Goal: Task Accomplishment & Management: Use online tool/utility

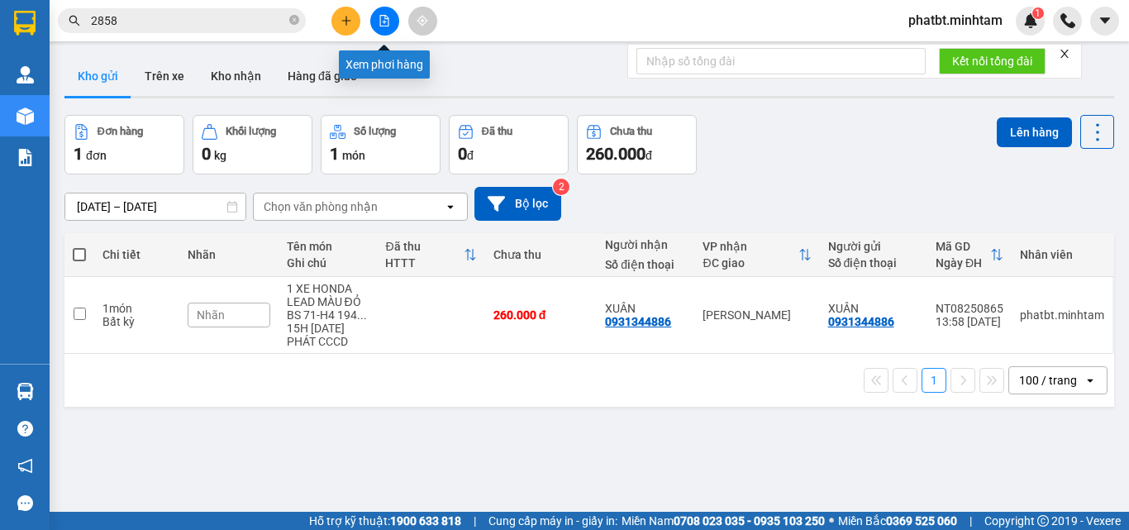
click at [392, 17] on button at bounding box center [384, 21] width 29 height 29
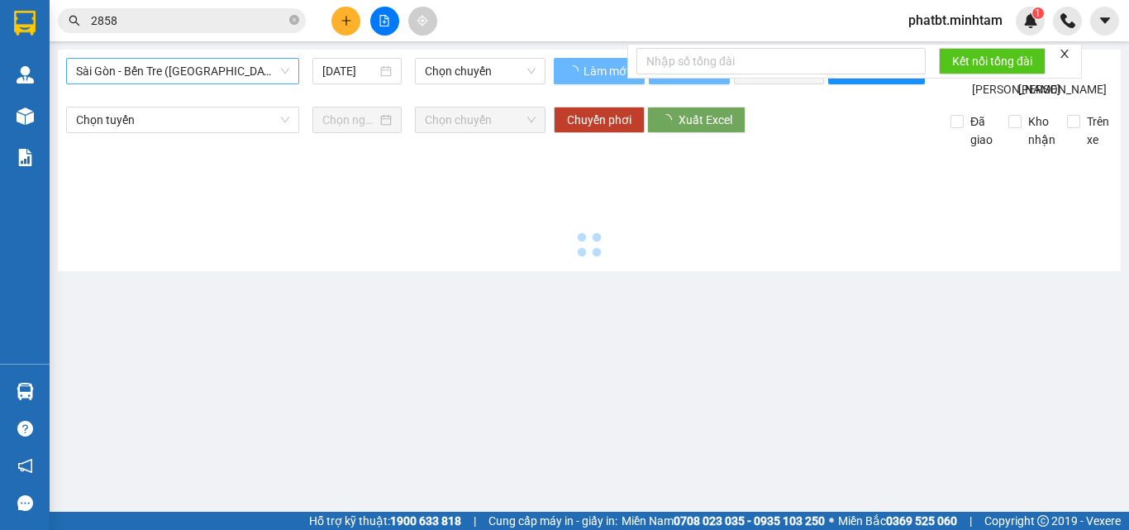
click at [196, 78] on span "Sài Gòn - Bến Tre ([GEOGRAPHIC_DATA])" at bounding box center [182, 71] width 213 height 25
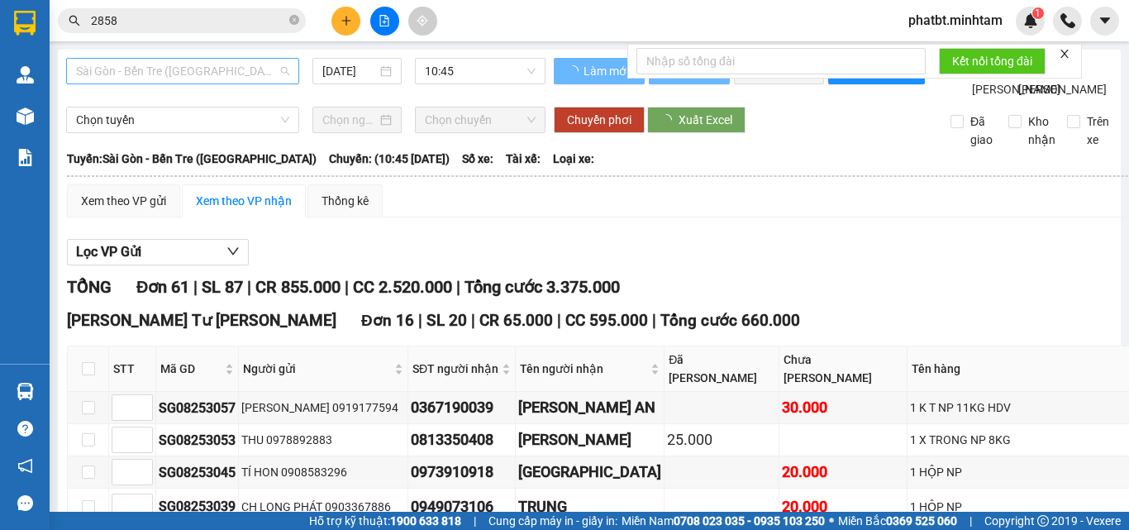
type input "[DATE]"
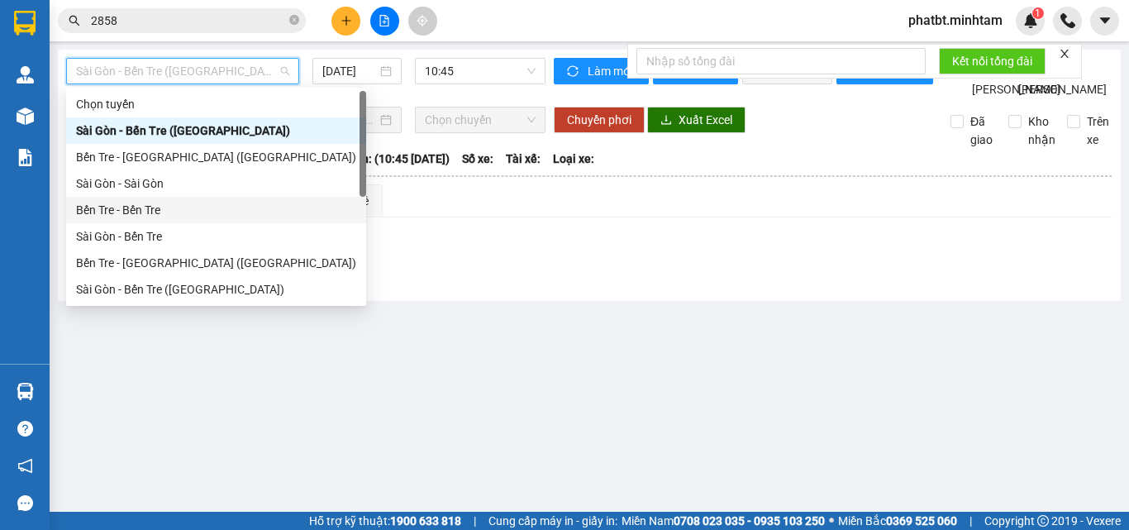
scroll to position [26, 0]
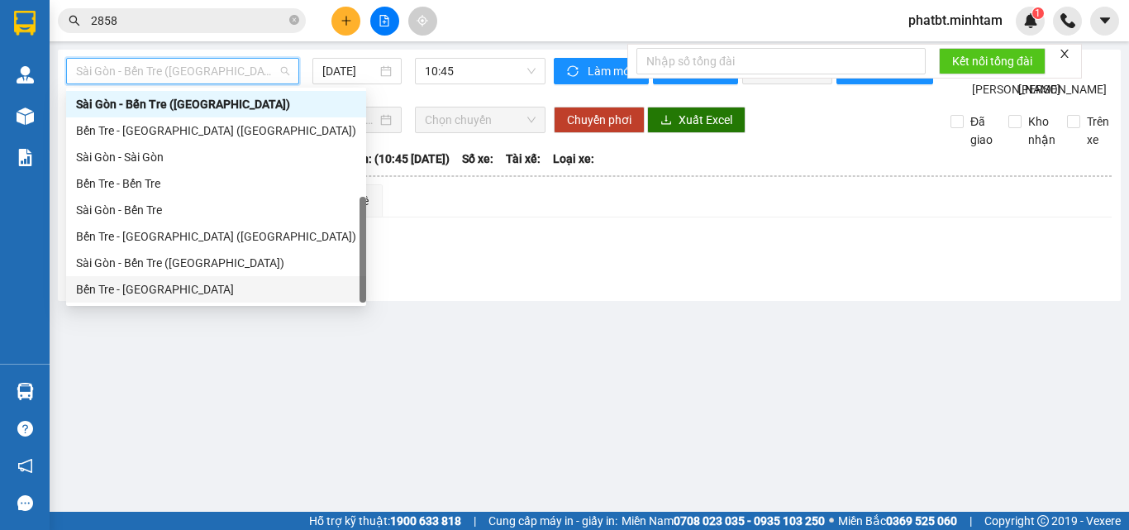
click at [139, 288] on div "Bến Tre - [GEOGRAPHIC_DATA]" at bounding box center [216, 289] width 280 height 18
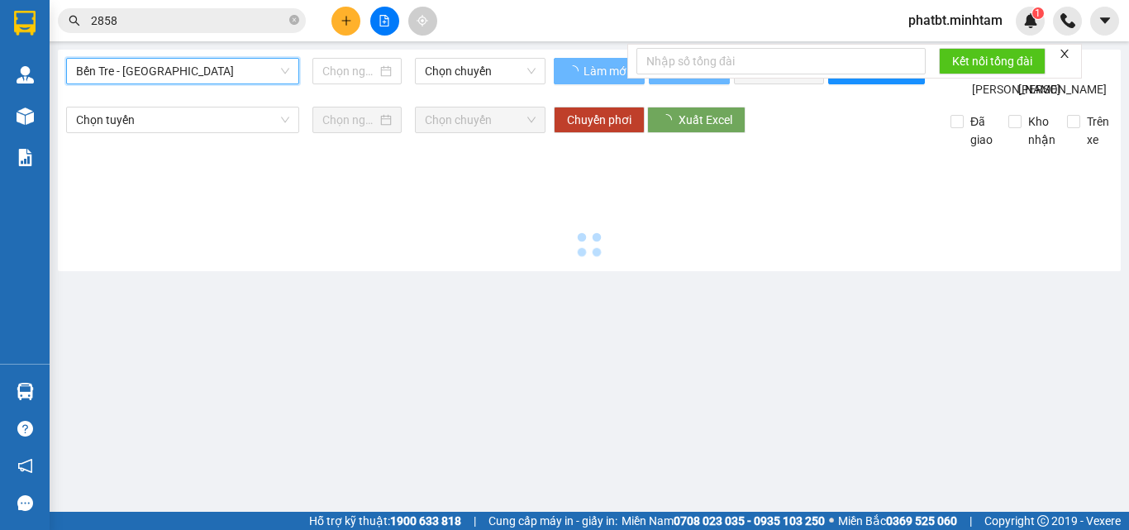
type input "[DATE]"
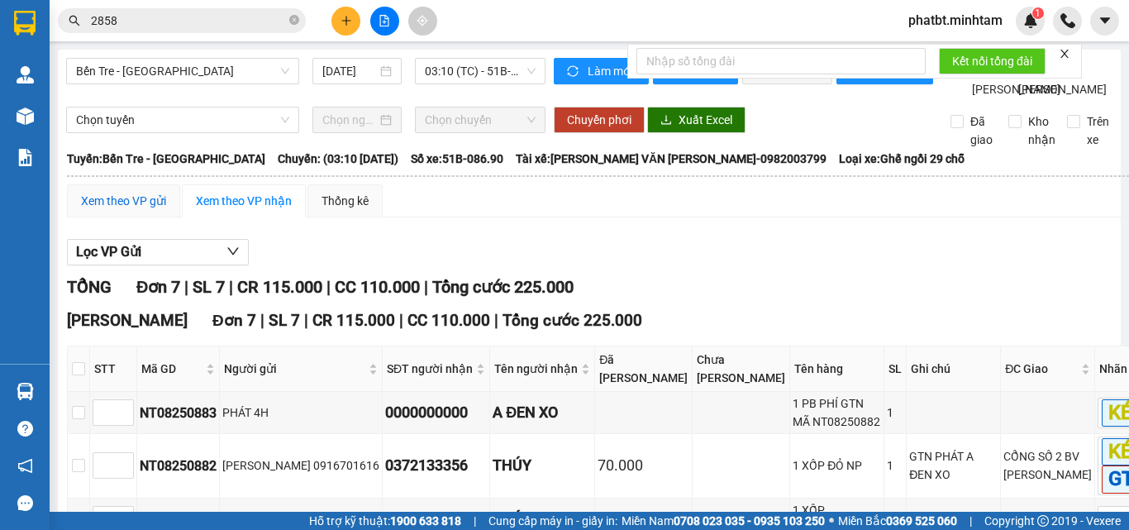
click at [153, 210] on div "Xem theo VP gửi" at bounding box center [123, 201] width 85 height 18
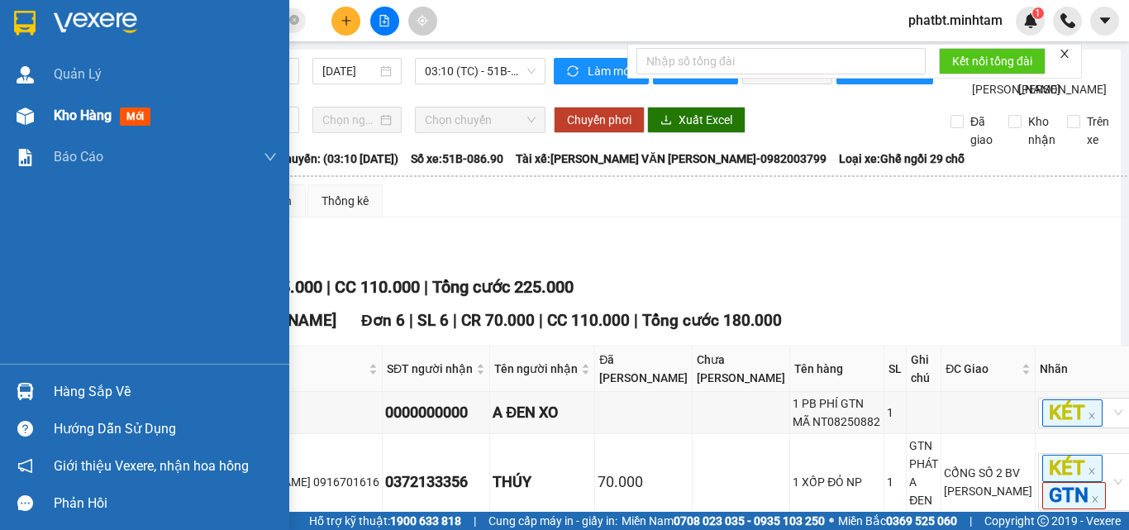
click at [38, 105] on div at bounding box center [25, 116] width 29 height 29
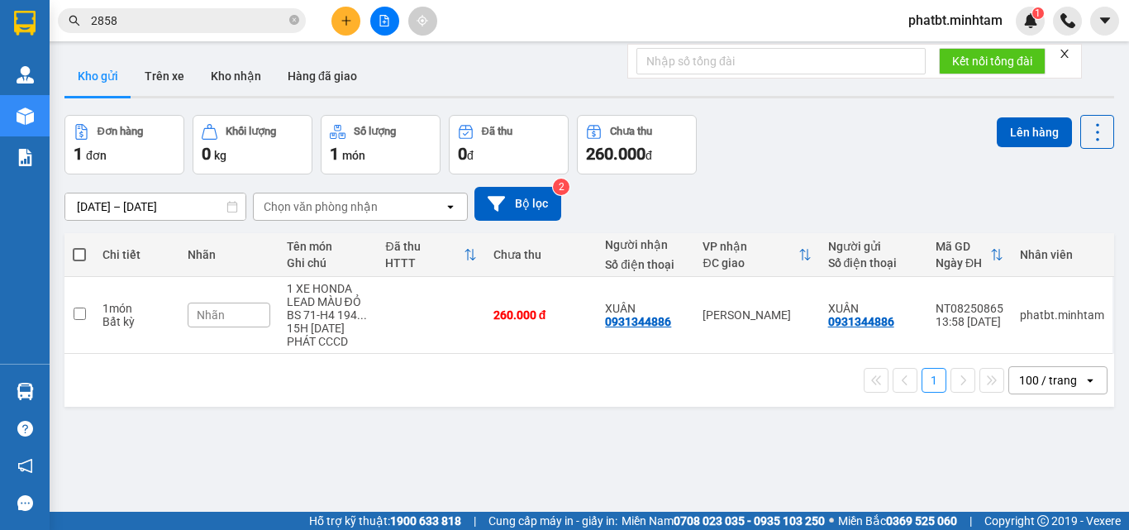
click at [122, 82] on button "Kho gửi" at bounding box center [97, 76] width 67 height 40
click at [344, 24] on icon "plus" at bounding box center [346, 21] width 12 height 12
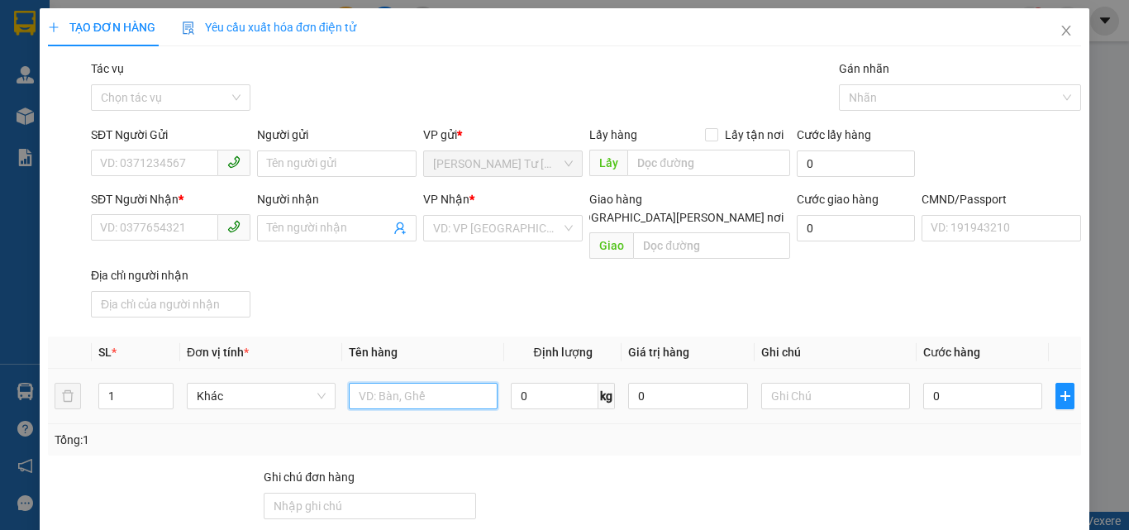
click at [388, 383] on input "text" at bounding box center [423, 396] width 149 height 26
type input "2 BAO 1 T NP 11/16/29KG (TC)"
click at [127, 384] on input "1" at bounding box center [136, 395] width 74 height 25
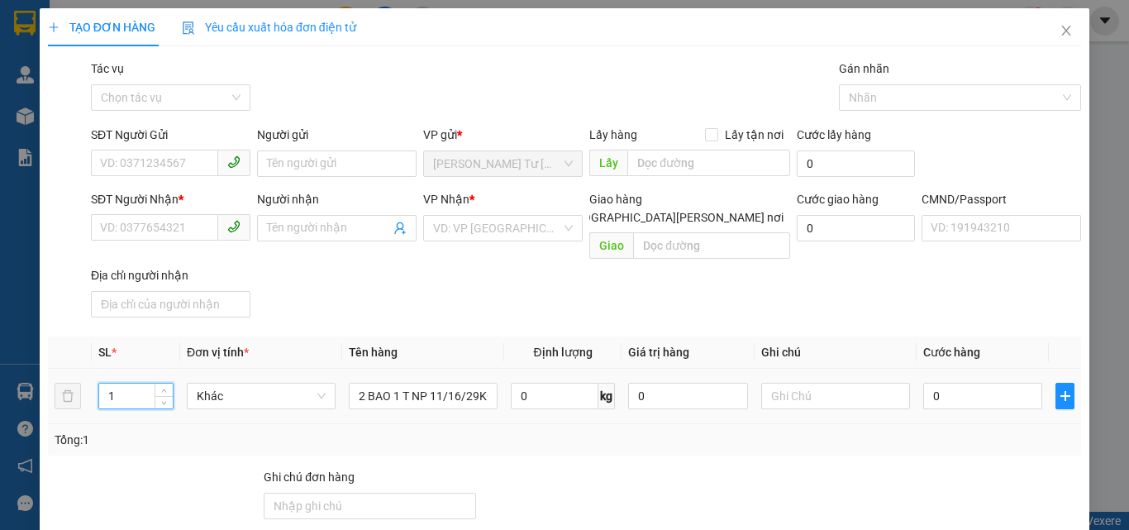
click at [127, 384] on input "1" at bounding box center [136, 395] width 74 height 25
click at [114, 383] on input "1" at bounding box center [136, 395] width 74 height 25
click at [117, 383] on input "1" at bounding box center [136, 395] width 74 height 25
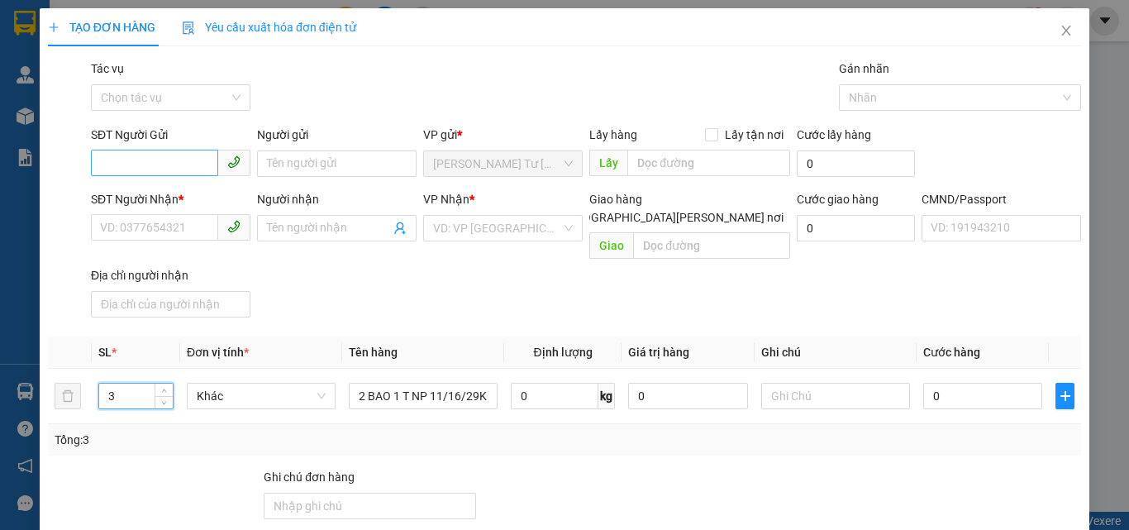
type input "3"
click at [143, 156] on input "SĐT Người Gửi" at bounding box center [154, 163] width 127 height 26
type input "0379002710"
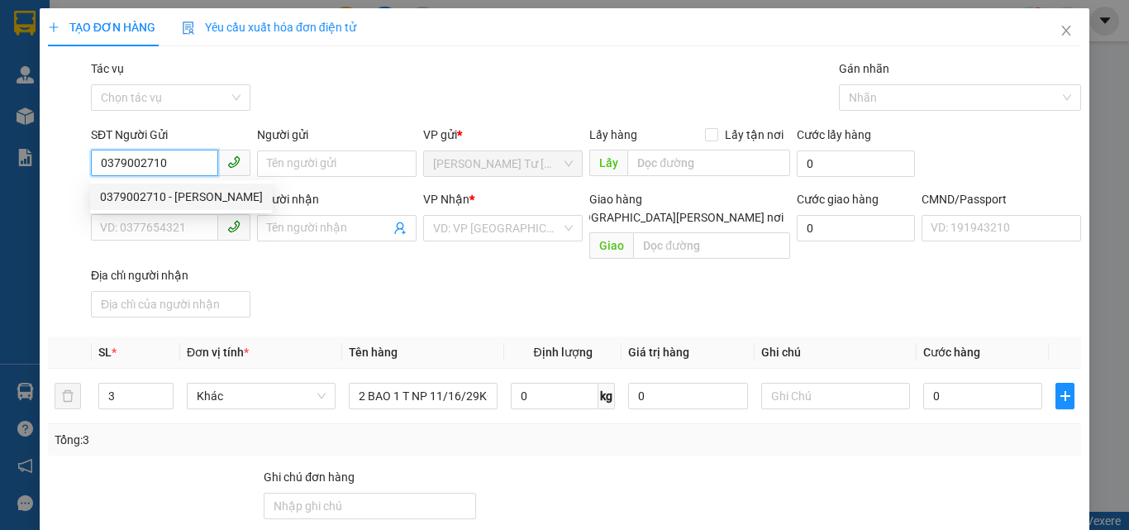
click at [167, 191] on div "0379002710 - [PERSON_NAME]" at bounding box center [181, 197] width 163 height 18
type input "THƯƠNG"
type input "0933903060"
type input "NHUNG"
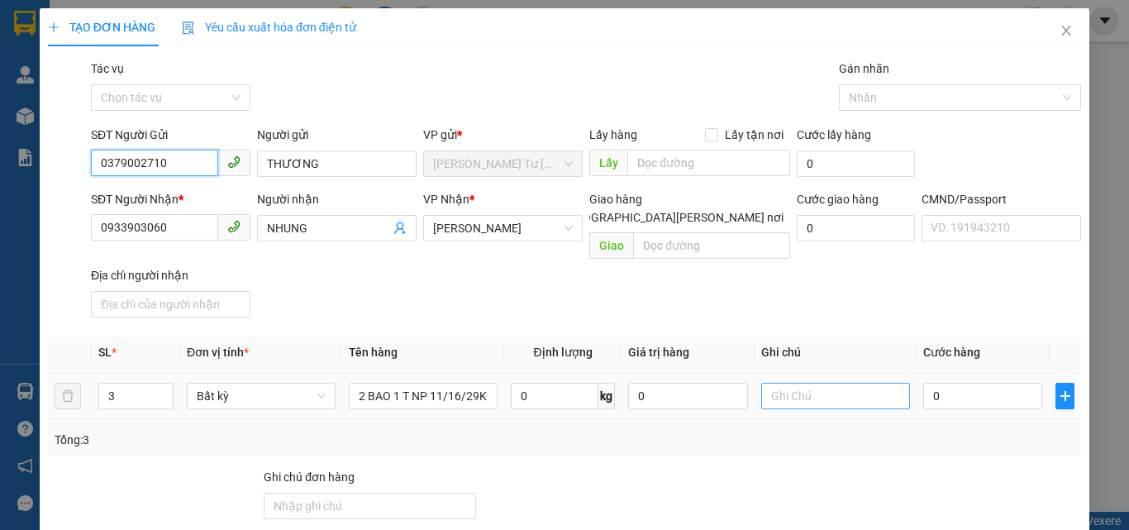
type input "0379002710"
click at [788, 383] on input "text" at bounding box center [835, 396] width 149 height 26
type input "10H PHÁT"
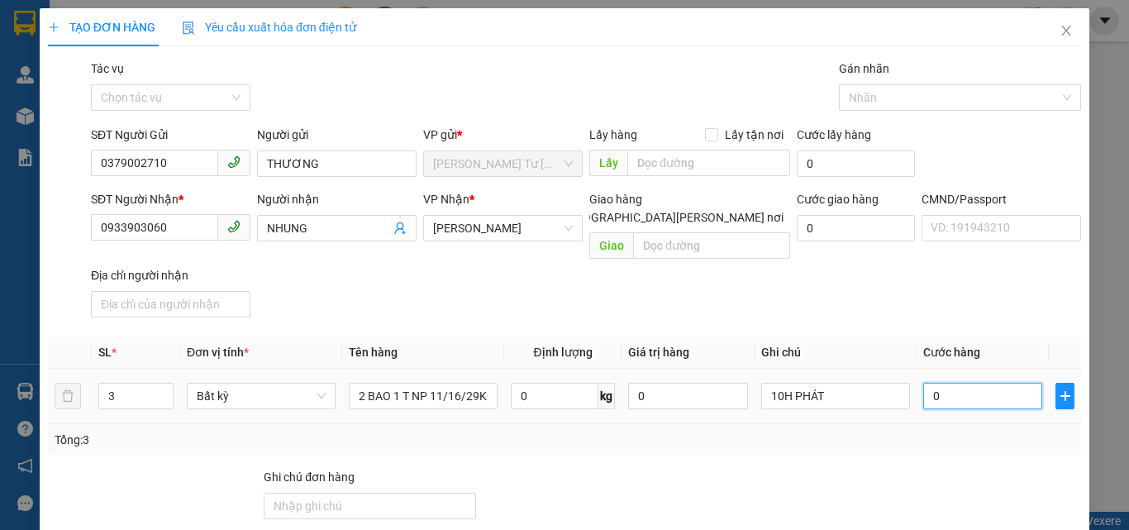
click at [945, 383] on input "0" at bounding box center [982, 396] width 119 height 26
type input "01"
type input "1"
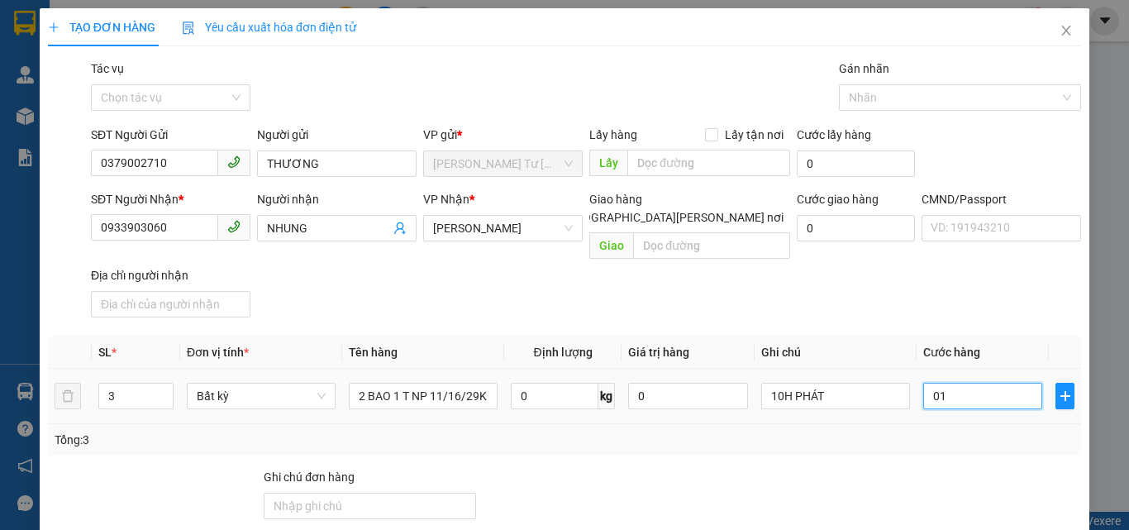
type input "011"
type input "11"
type input "0.110"
type input "110"
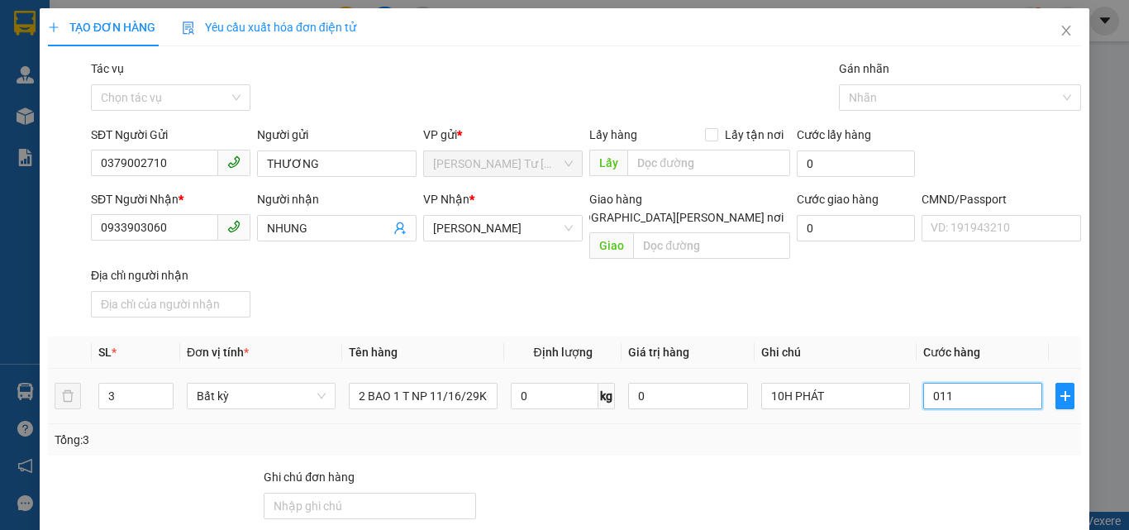
type input "110"
type input "110.000"
click at [906, 311] on div "Transit Pickup Surcharge Ids Transit Deliver Surcharge Ids Transit Deliver Surc…" at bounding box center [564, 399] width 1033 height 680
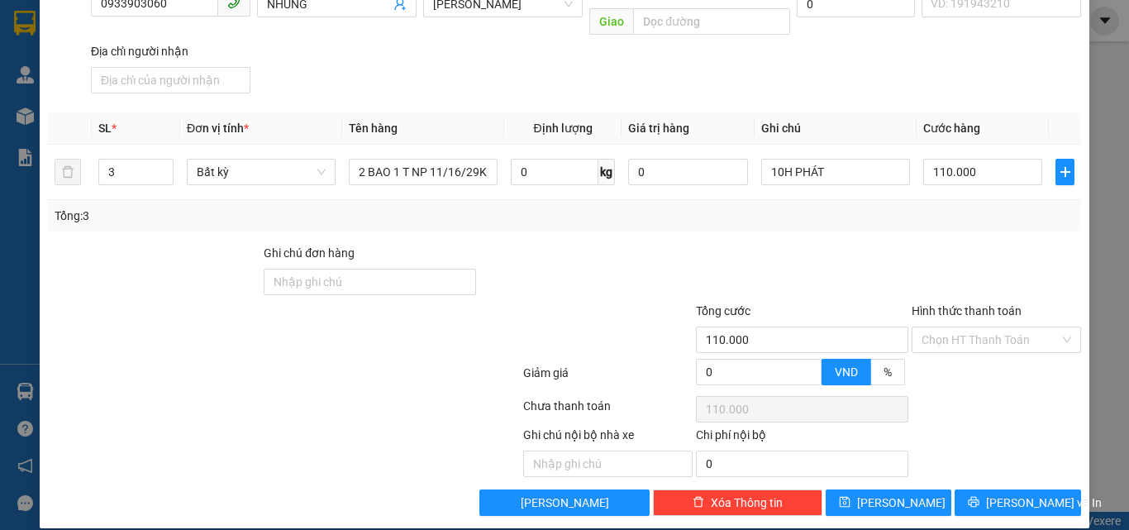
click at [674, 263] on div at bounding box center [586, 273] width 216 height 58
click at [953, 330] on input "Hình thức thanh toán" at bounding box center [990, 339] width 138 height 25
click at [952, 347] on div "Tại văn phòng" at bounding box center [986, 354] width 148 height 18
type input "0"
click at [979, 496] on icon "printer" at bounding box center [973, 502] width 12 height 12
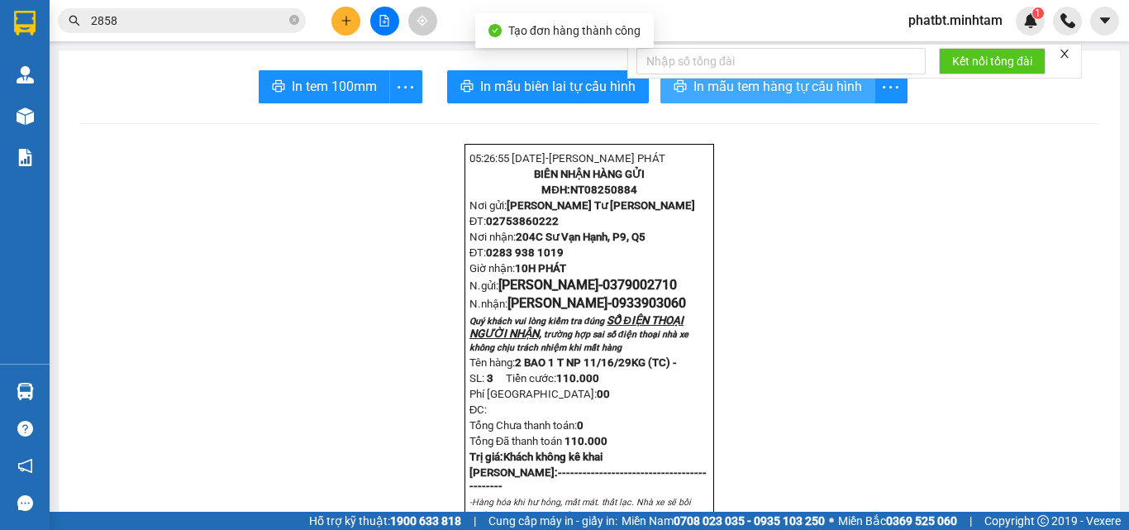
click at [662, 83] on button "In mẫu tem hàng tự cấu hình" at bounding box center [767, 86] width 215 height 33
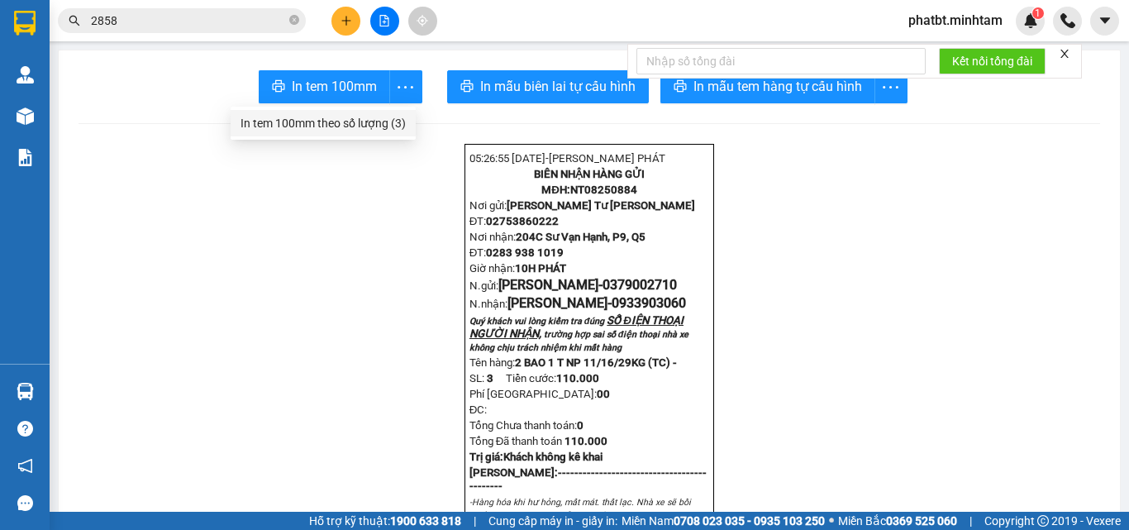
click at [377, 116] on div "In tem 100mm theo số [PERSON_NAME] (3)" at bounding box center [322, 123] width 165 height 18
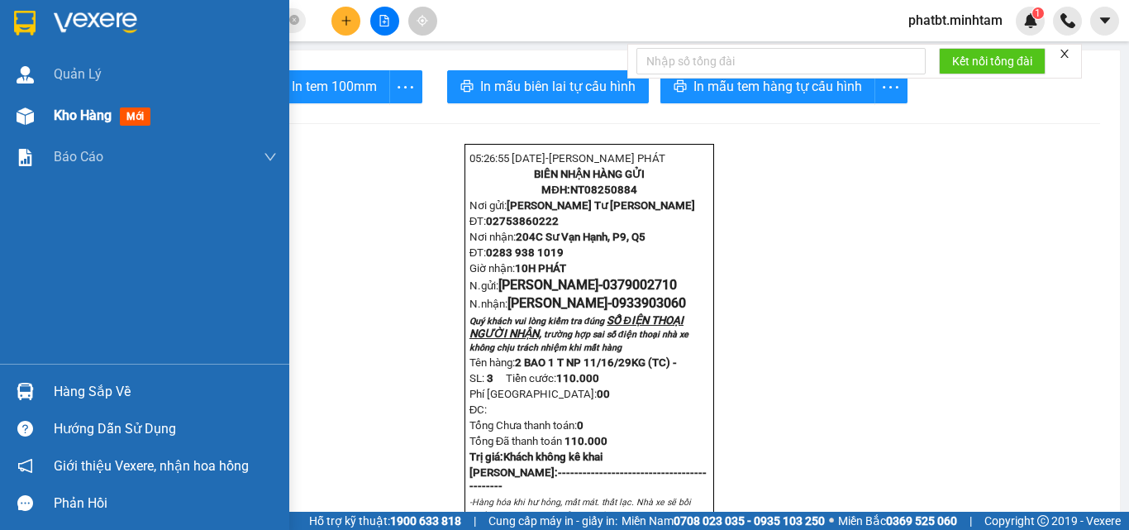
click at [57, 121] on span "Kho hàng" at bounding box center [83, 115] width 58 height 16
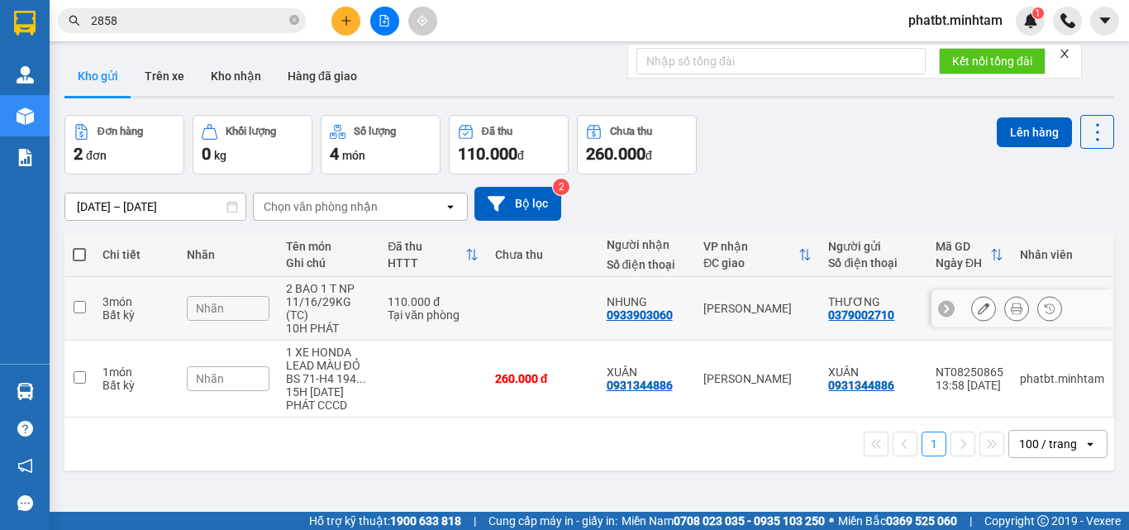
click at [331, 302] on div "2 BAO 1 T NP 11/16/29KG (TC)" at bounding box center [329, 302] width 86 height 40
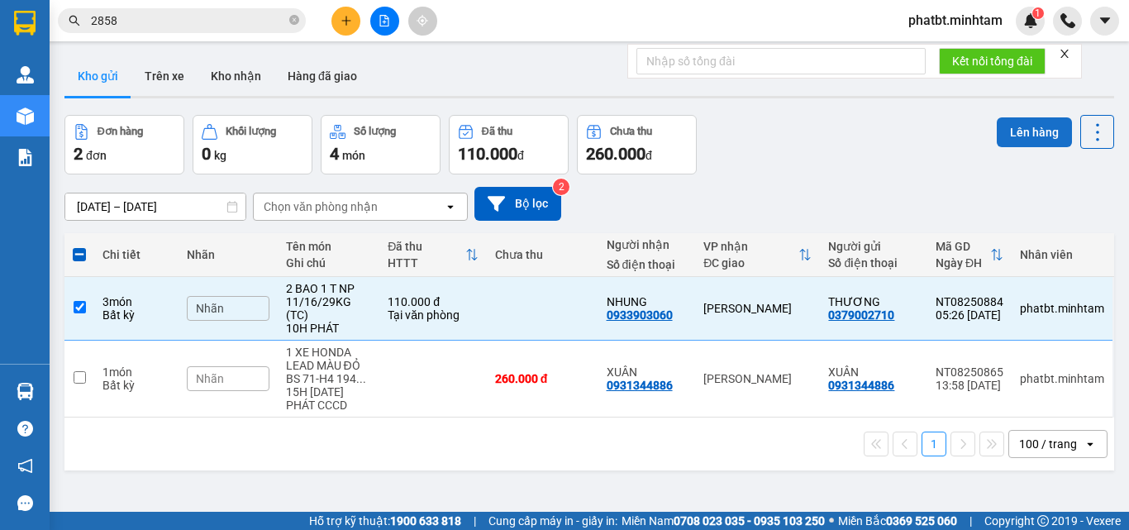
click at [1021, 140] on button "Lên hàng" at bounding box center [1033, 132] width 75 height 30
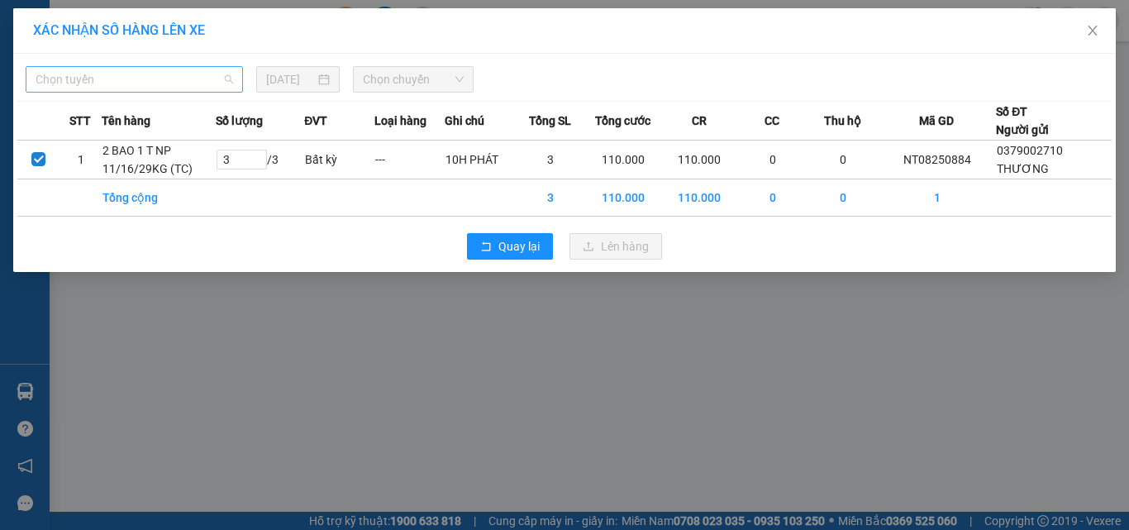
click at [144, 79] on span "Chọn tuyến" at bounding box center [134, 79] width 197 height 25
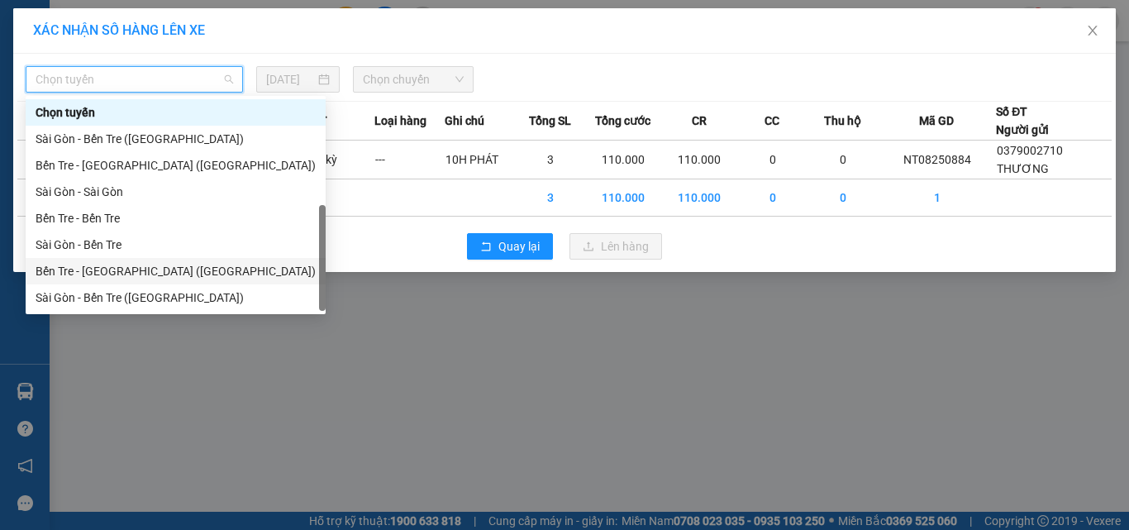
click at [118, 262] on div "Bến Tre - [GEOGRAPHIC_DATA] ([GEOGRAPHIC_DATA])" at bounding box center [176, 271] width 280 height 18
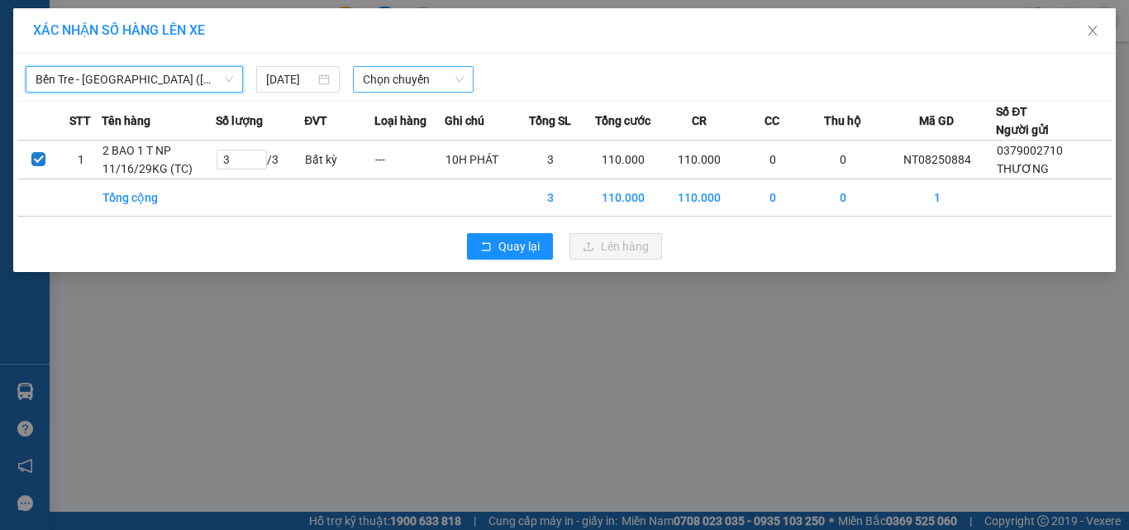
click at [429, 83] on span "Chọn chuyến" at bounding box center [414, 79] width 102 height 25
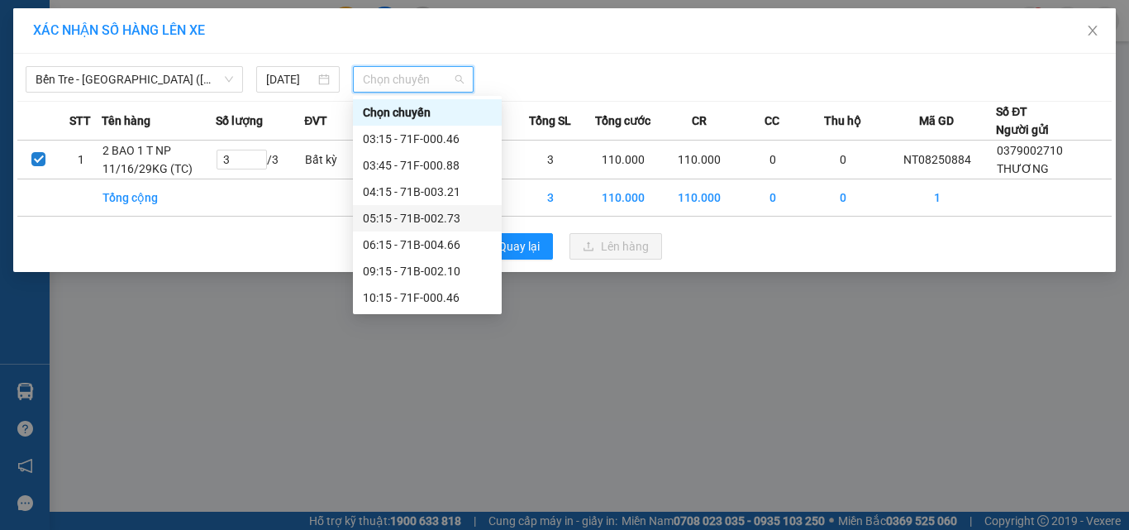
click at [444, 209] on div "05:15 - 71B-002.73" at bounding box center [427, 218] width 129 height 18
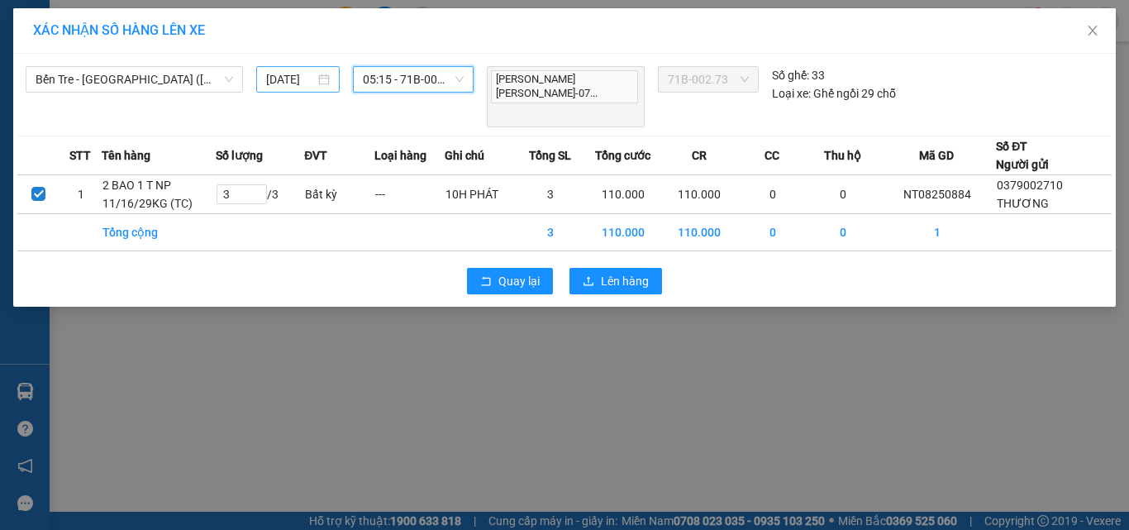
click at [301, 79] on input "[DATE]" at bounding box center [290, 79] width 48 height 18
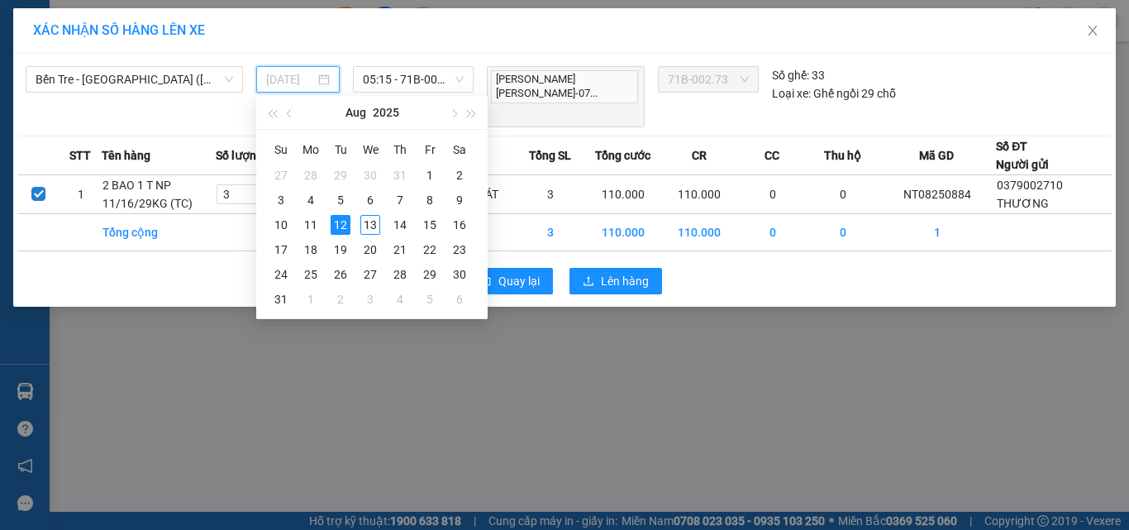
click at [374, 225] on div "13" at bounding box center [370, 225] width 20 height 20
type input "[DATE]"
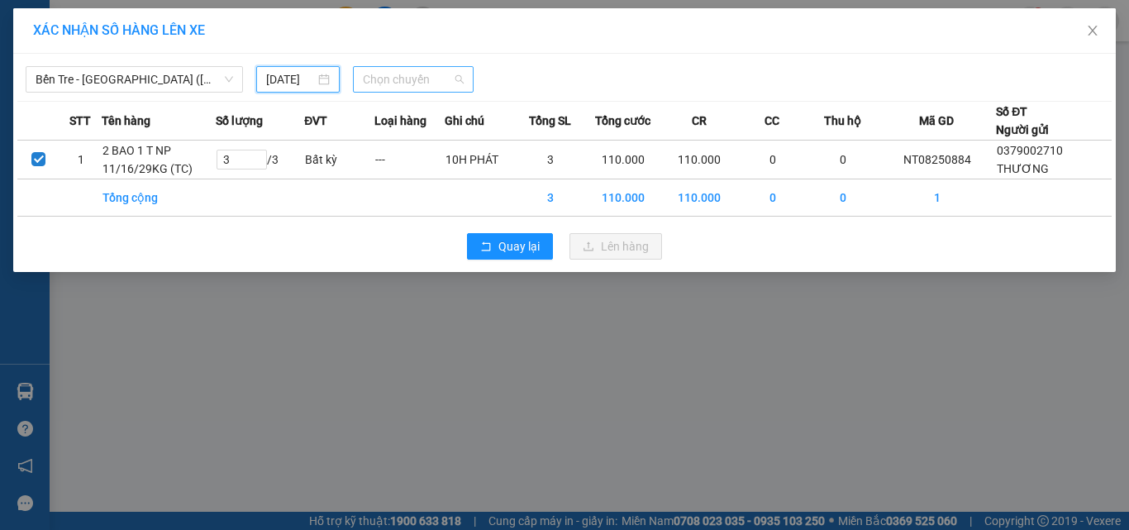
click at [368, 71] on span "Chọn chuyến" at bounding box center [414, 79] width 102 height 25
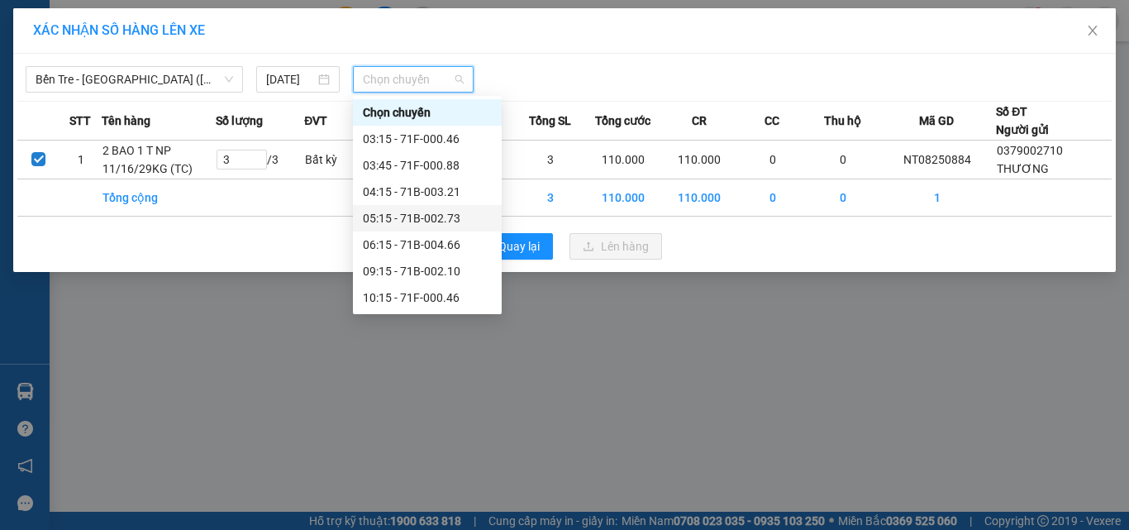
click at [439, 224] on div "05:15 - 71B-002.73" at bounding box center [427, 218] width 129 height 18
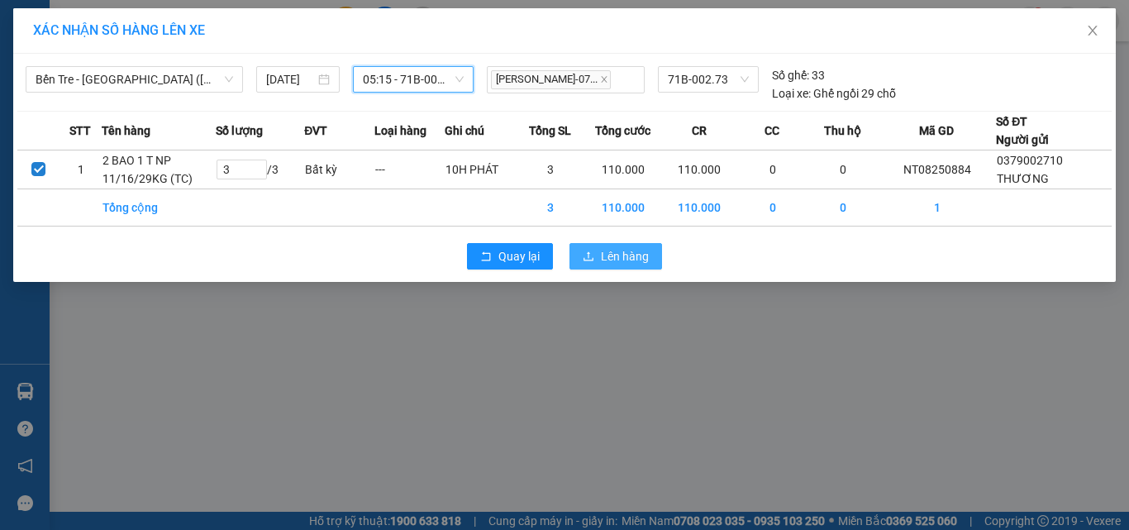
click at [607, 259] on span "Lên hàng" at bounding box center [625, 256] width 48 height 18
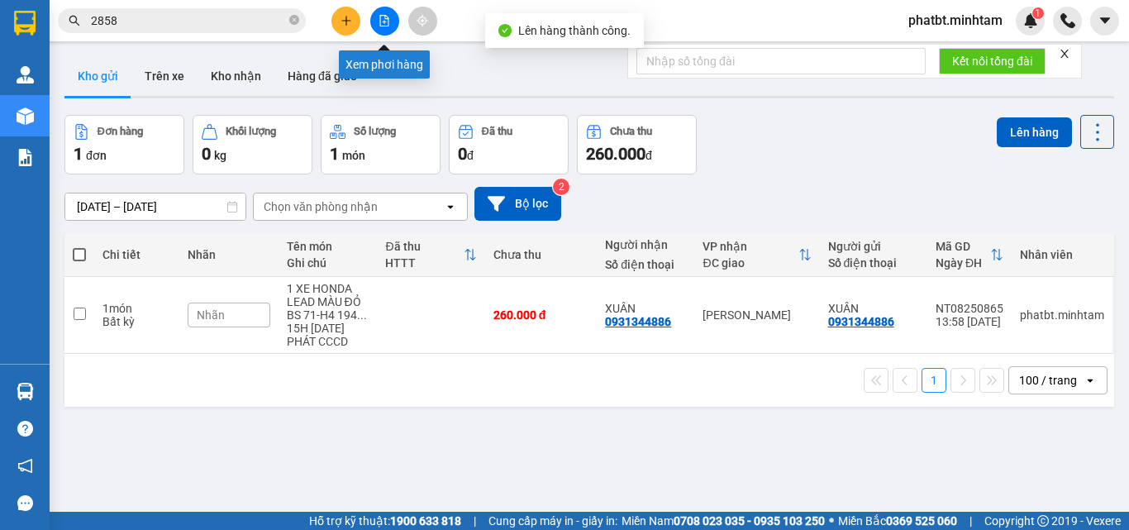
click at [382, 27] on button at bounding box center [384, 21] width 29 height 29
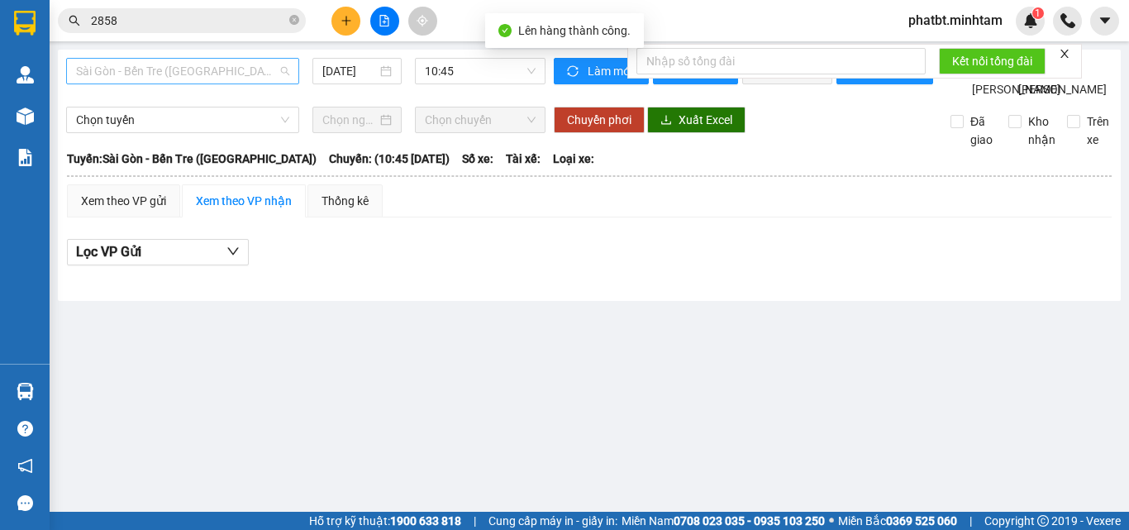
click at [197, 76] on span "Sài Gòn - Bến Tre ([GEOGRAPHIC_DATA])" at bounding box center [182, 71] width 213 height 25
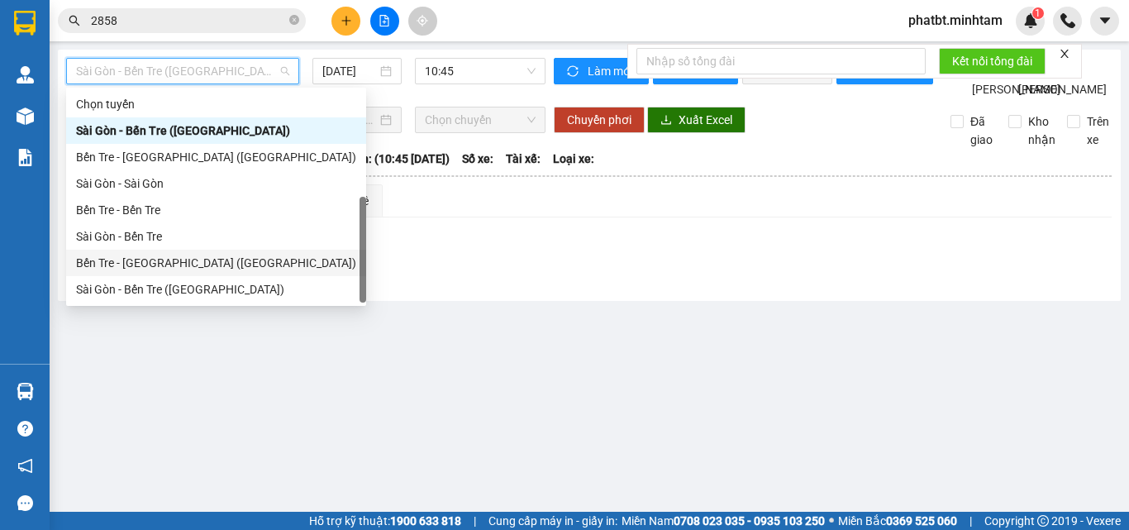
click at [182, 254] on div "Bến Tre - [GEOGRAPHIC_DATA] ([GEOGRAPHIC_DATA])" at bounding box center [216, 263] width 280 height 18
type input "[DATE]"
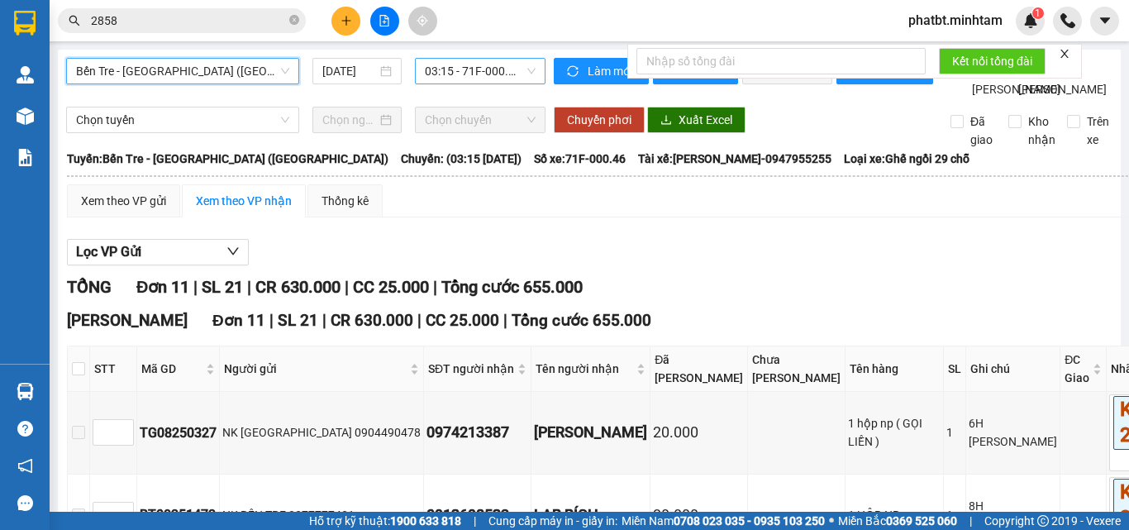
drag, startPoint x: 472, startPoint y: 70, endPoint x: 450, endPoint y: 78, distance: 22.7
click at [471, 73] on span "03:15 - 71F-000.46" at bounding box center [480, 71] width 111 height 25
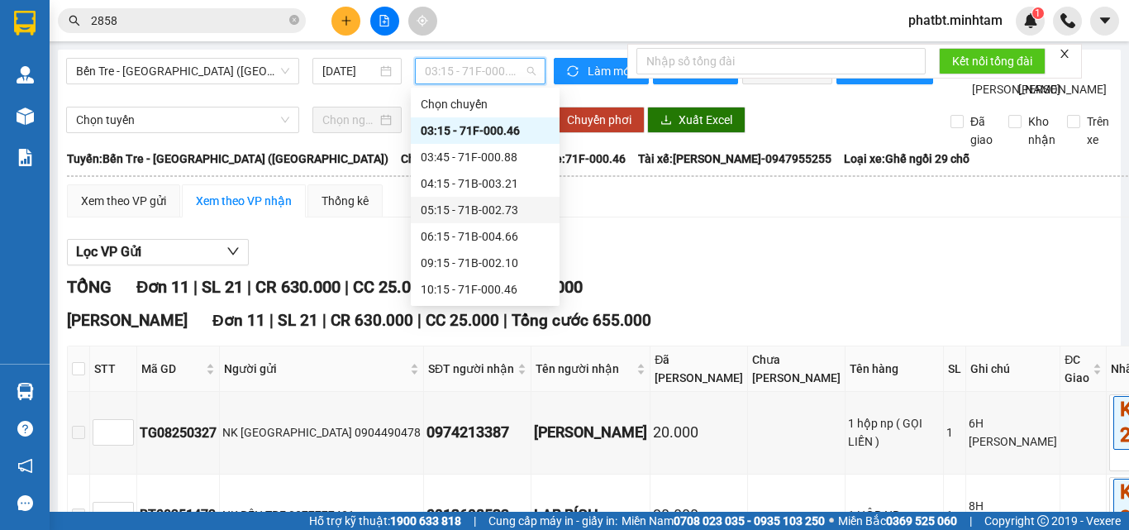
click at [505, 212] on div "05:15 - 71B-002.73" at bounding box center [485, 210] width 129 height 18
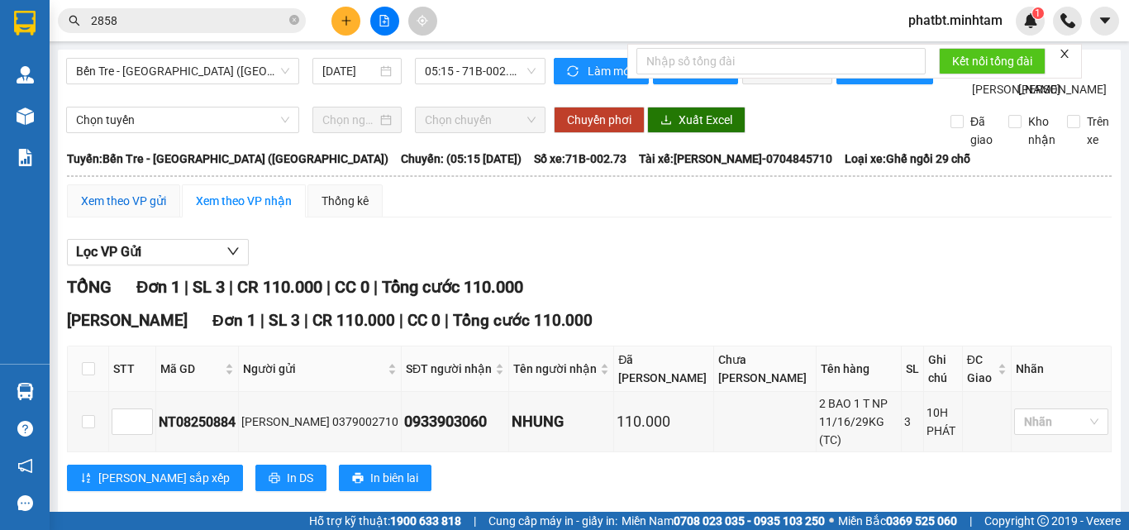
click at [112, 210] on div "Xem theo VP gửi" at bounding box center [123, 201] width 85 height 18
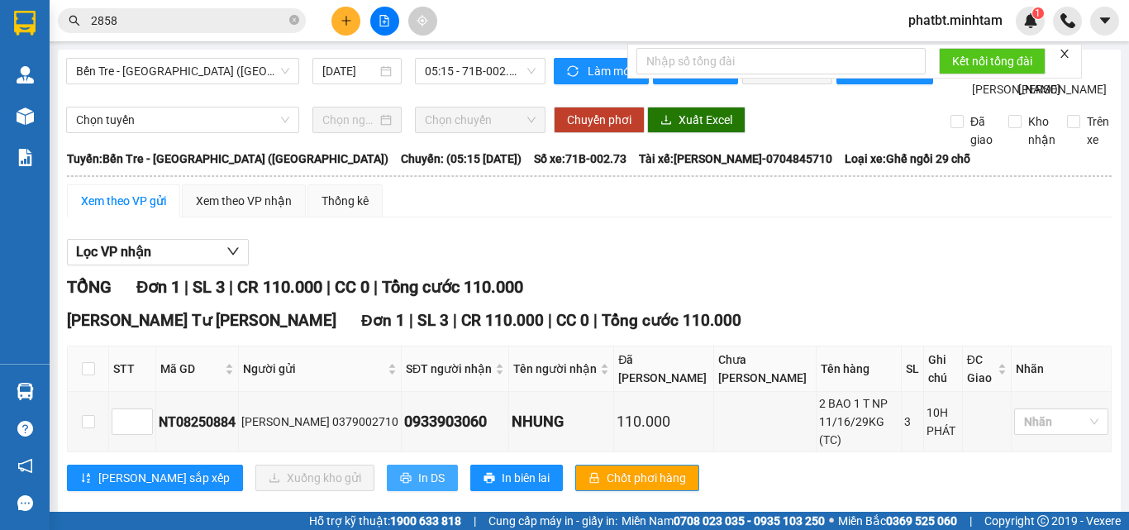
click at [387, 464] on button "In DS" at bounding box center [422, 477] width 71 height 26
